Goal: Entertainment & Leisure: Consume media (video, audio)

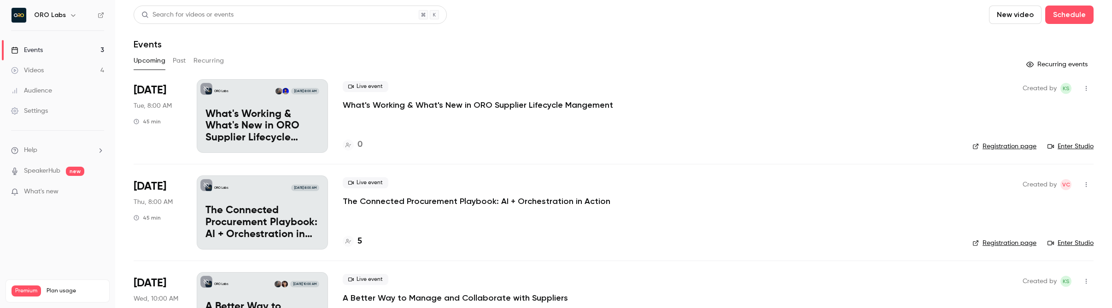
click at [49, 73] on link "Videos 4" at bounding box center [57, 70] width 115 height 20
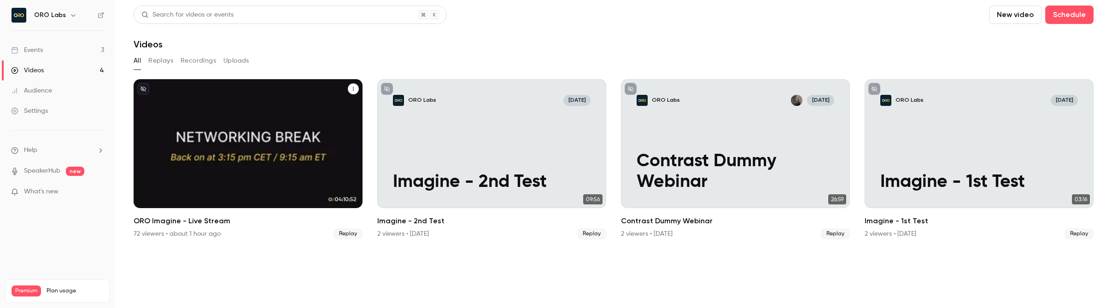
click at [169, 223] on h2 "ORO Imagine - Live Stream" at bounding box center [248, 221] width 229 height 11
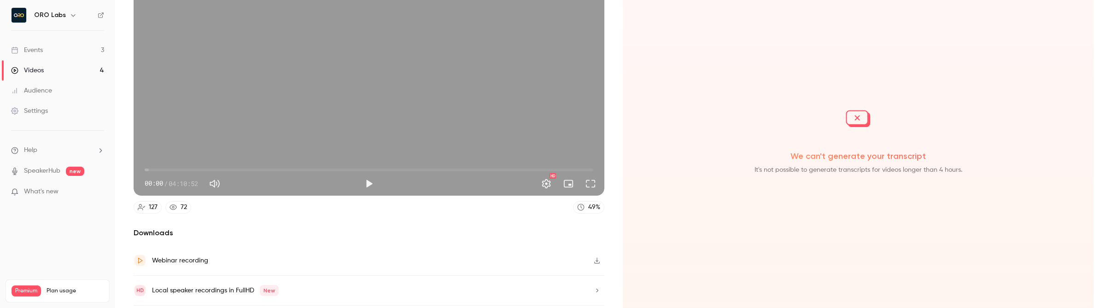
scroll to position [161, 0]
